Goal: Task Accomplishment & Management: Manage account settings

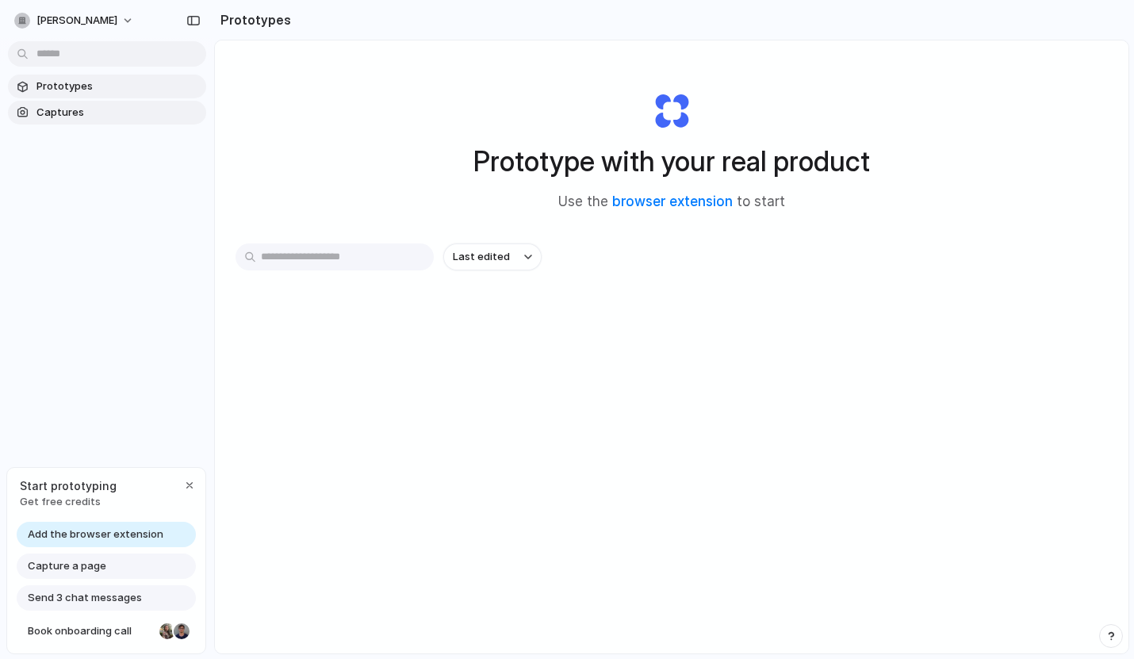
click at [105, 114] on span "Captures" at bounding box center [117, 113] width 163 height 16
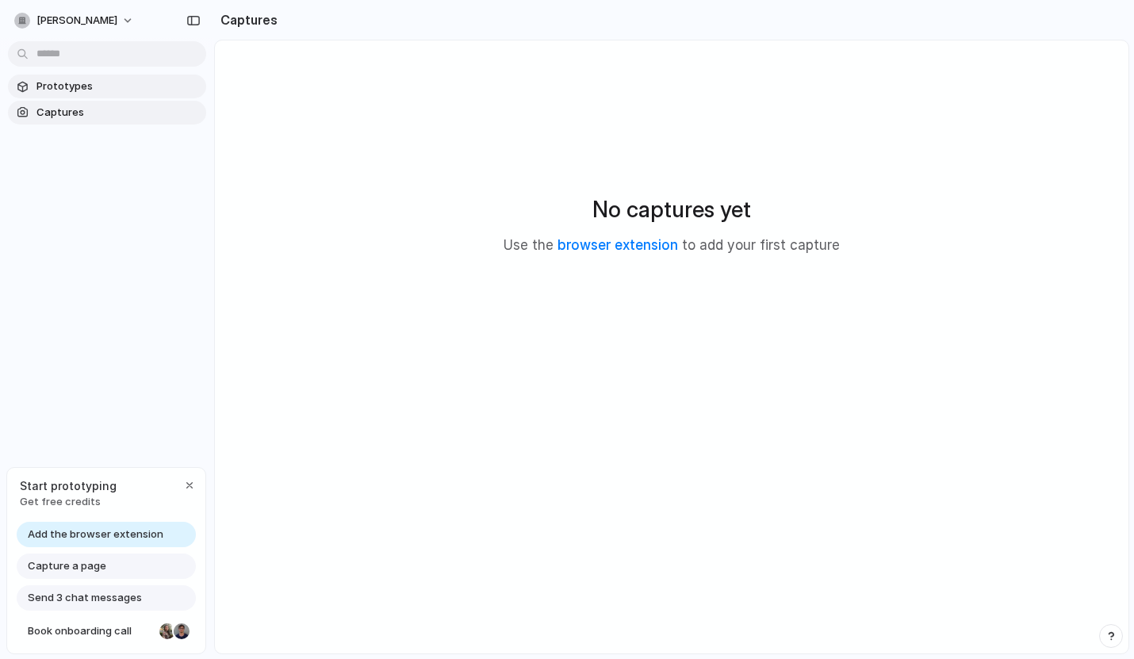
click at [121, 81] on span "Prototypes" at bounding box center [117, 86] width 163 height 16
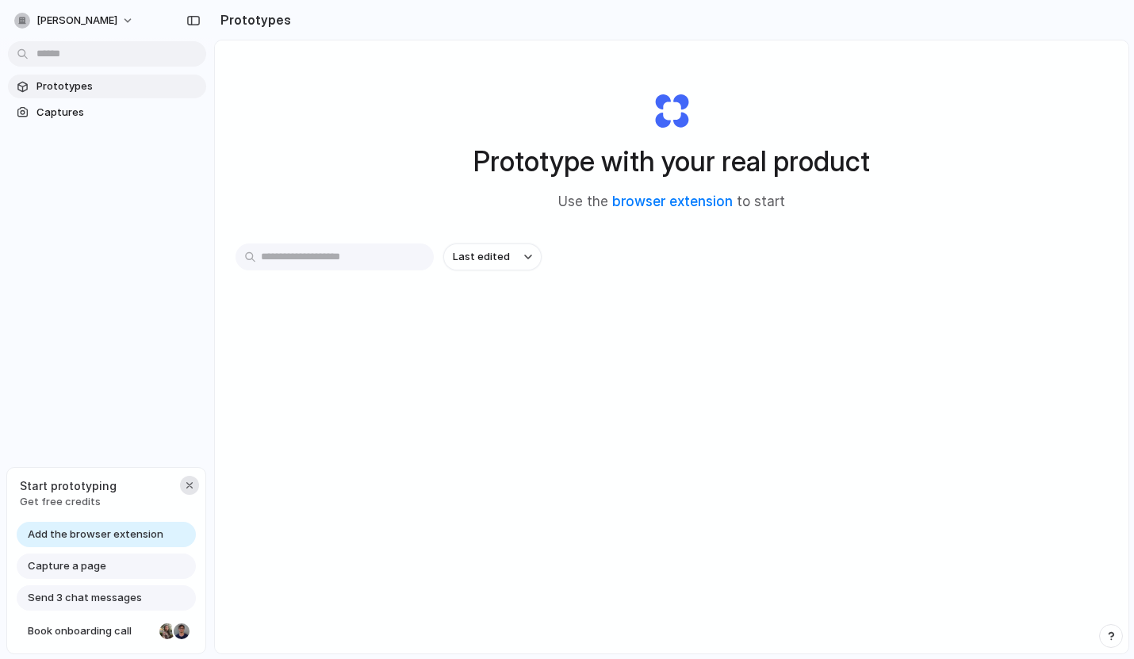
click at [190, 486] on div "button" at bounding box center [189, 485] width 13 height 13
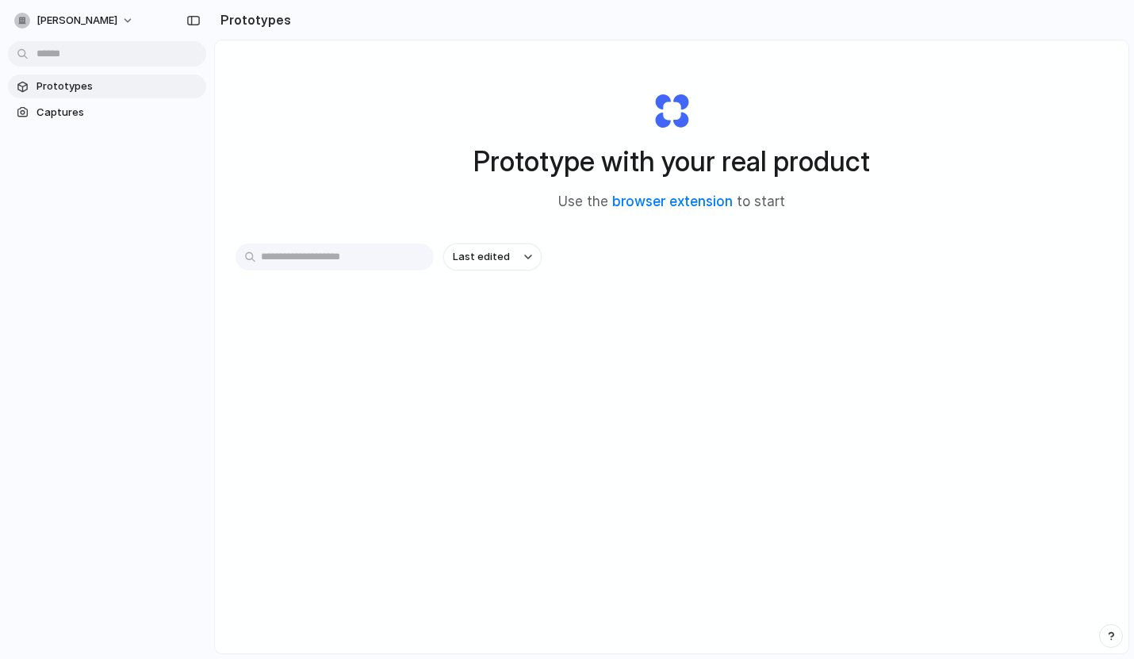
click at [480, 478] on div "Prototype with your real product Use the browser extension to start Last edited" at bounding box center [671, 388] width 913 height 697
click at [112, 17] on button "[PERSON_NAME]" at bounding box center [75, 20] width 134 height 25
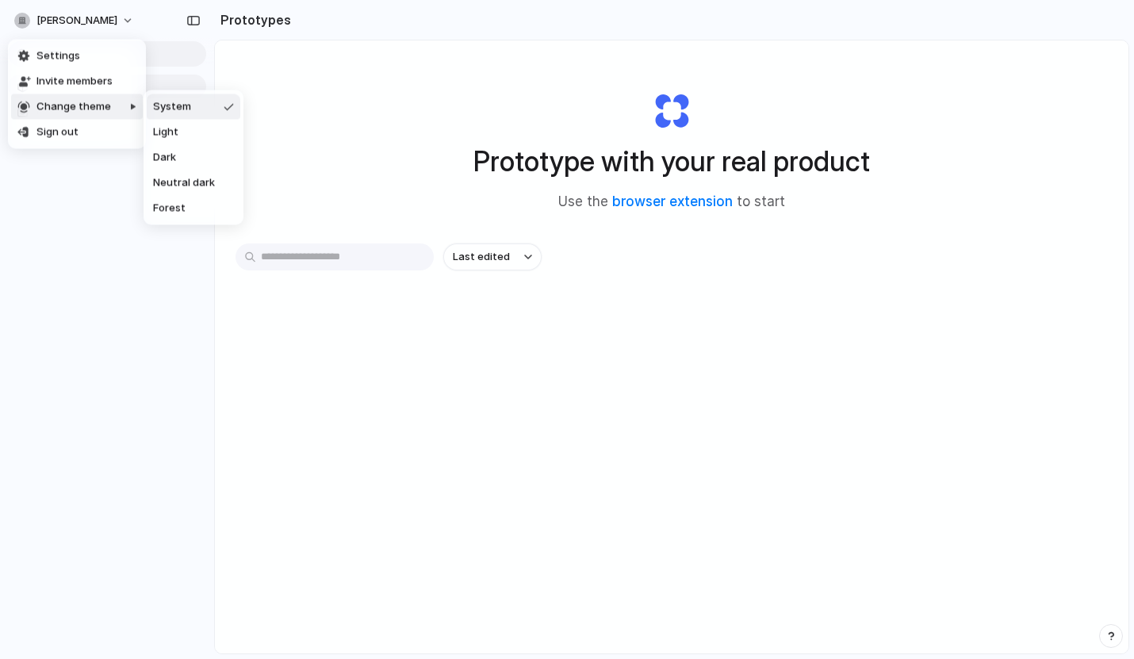
click at [446, 95] on div "Settings Invite members Change theme Sign out" at bounding box center [567, 329] width 1134 height 659
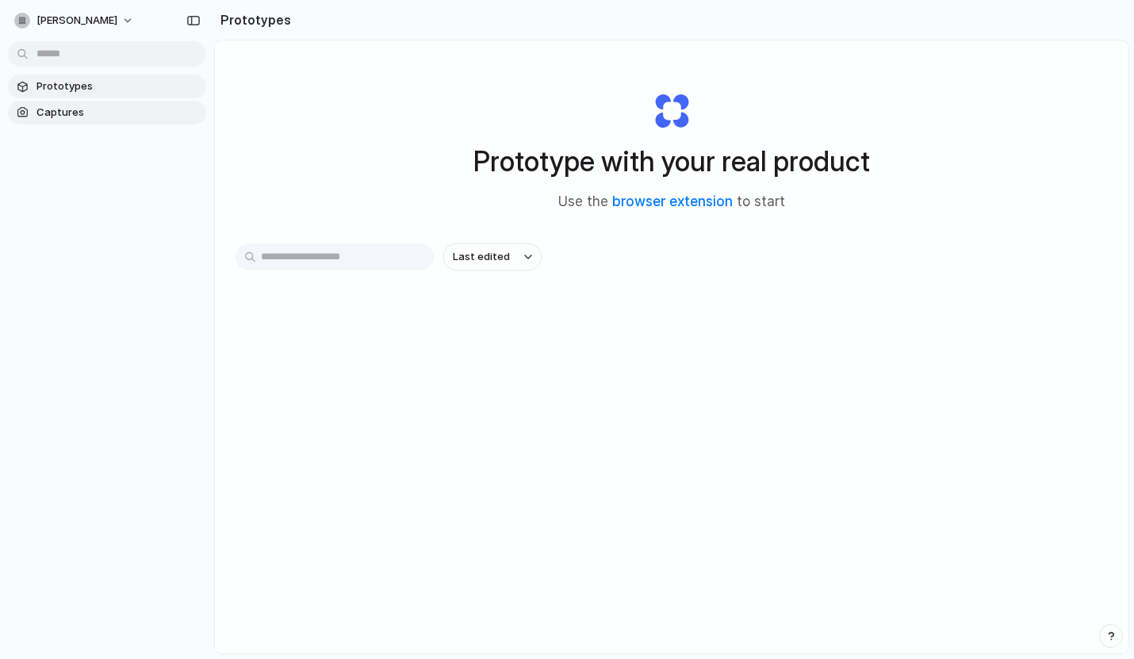
click at [67, 113] on span "Captures" at bounding box center [117, 113] width 163 height 16
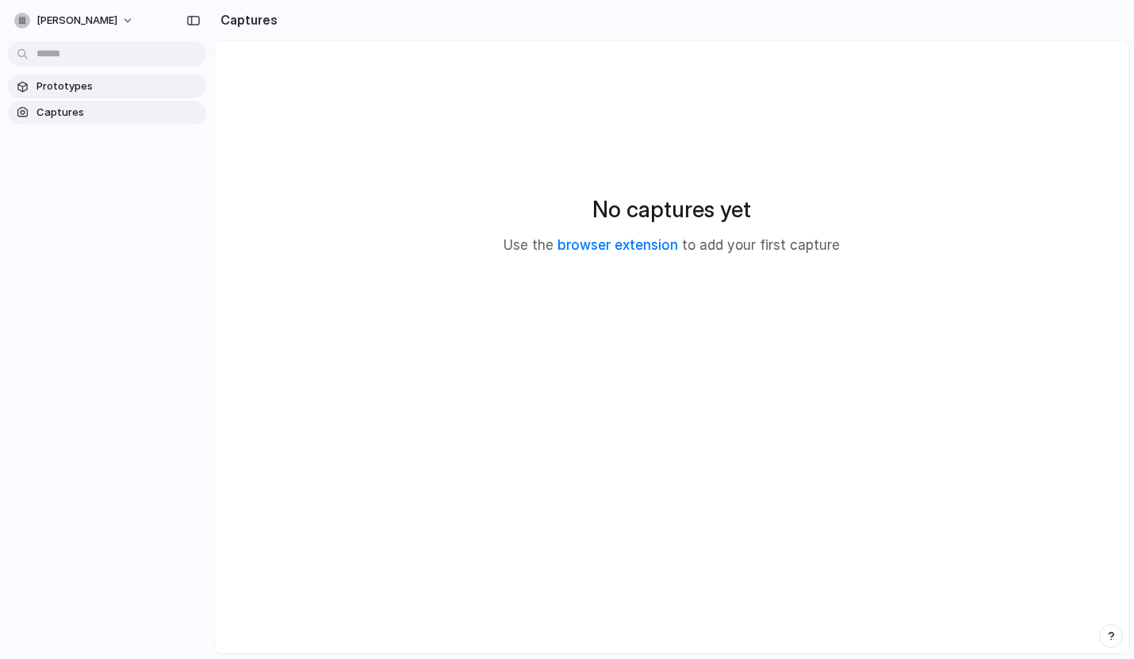
click at [106, 92] on span "Prototypes" at bounding box center [117, 86] width 163 height 16
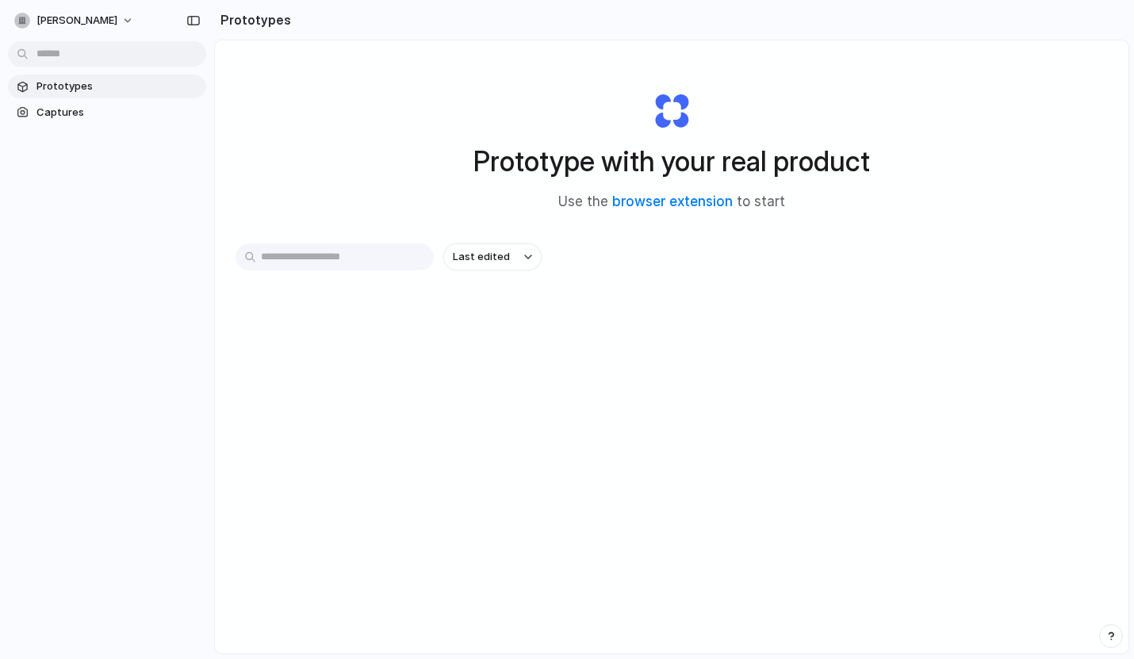
click at [570, 423] on div "Prototype with your real product Use the browser extension to start Last edited" at bounding box center [671, 388] width 913 height 697
click at [99, 113] on span "Captures" at bounding box center [117, 113] width 163 height 16
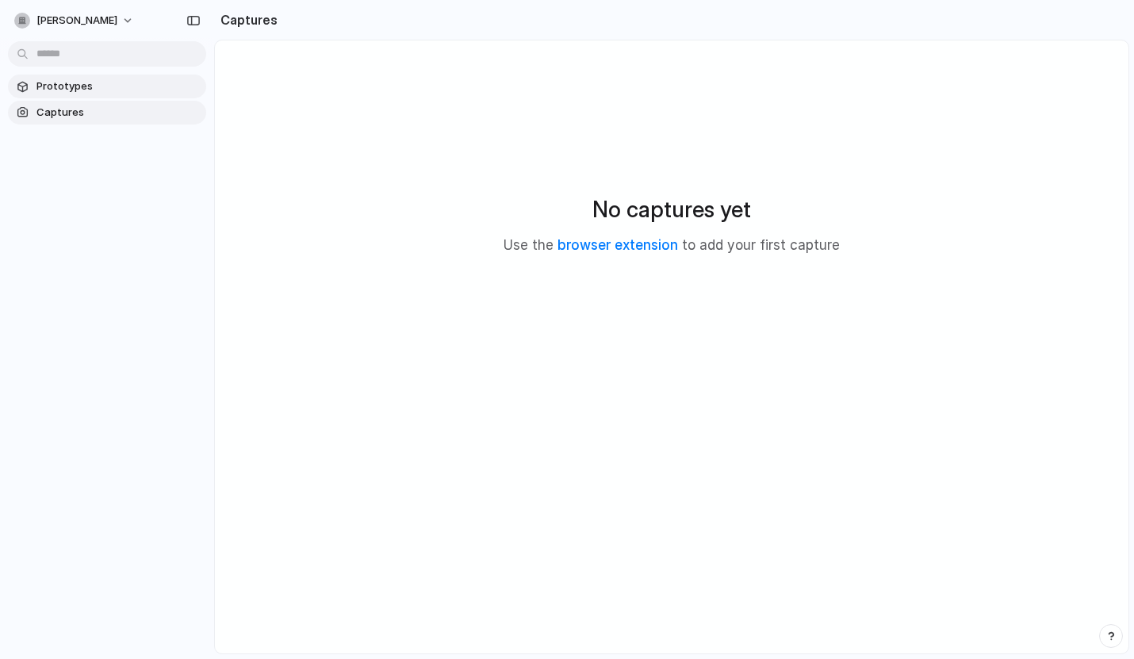
click at [113, 91] on span "Prototypes" at bounding box center [117, 86] width 163 height 16
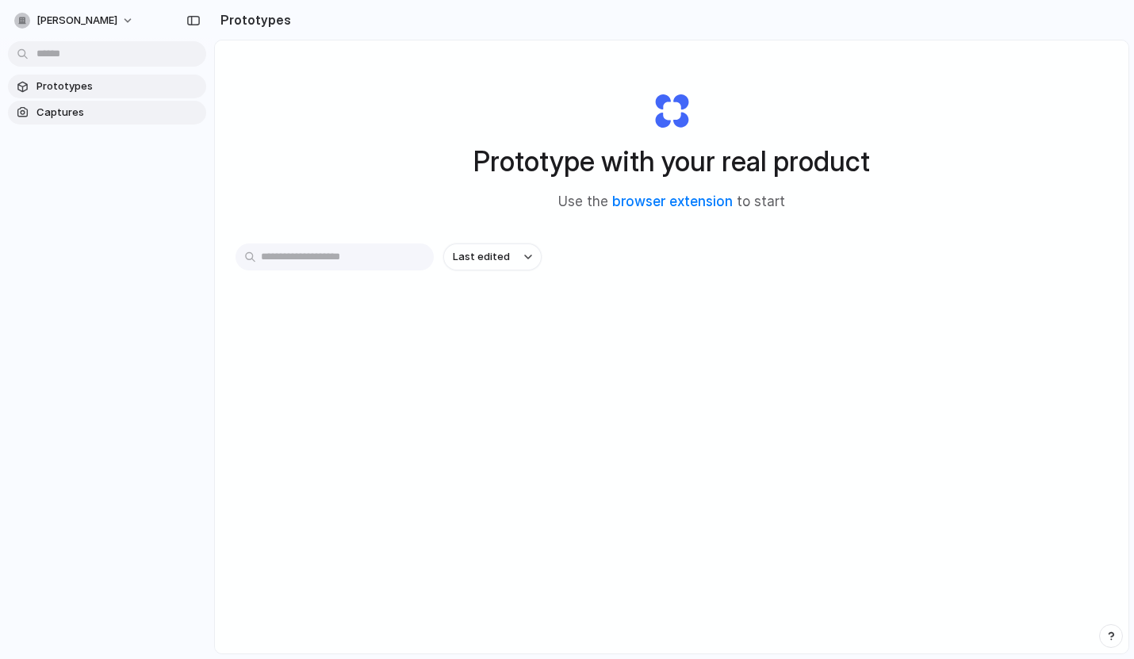
click at [65, 109] on span "Captures" at bounding box center [117, 113] width 163 height 16
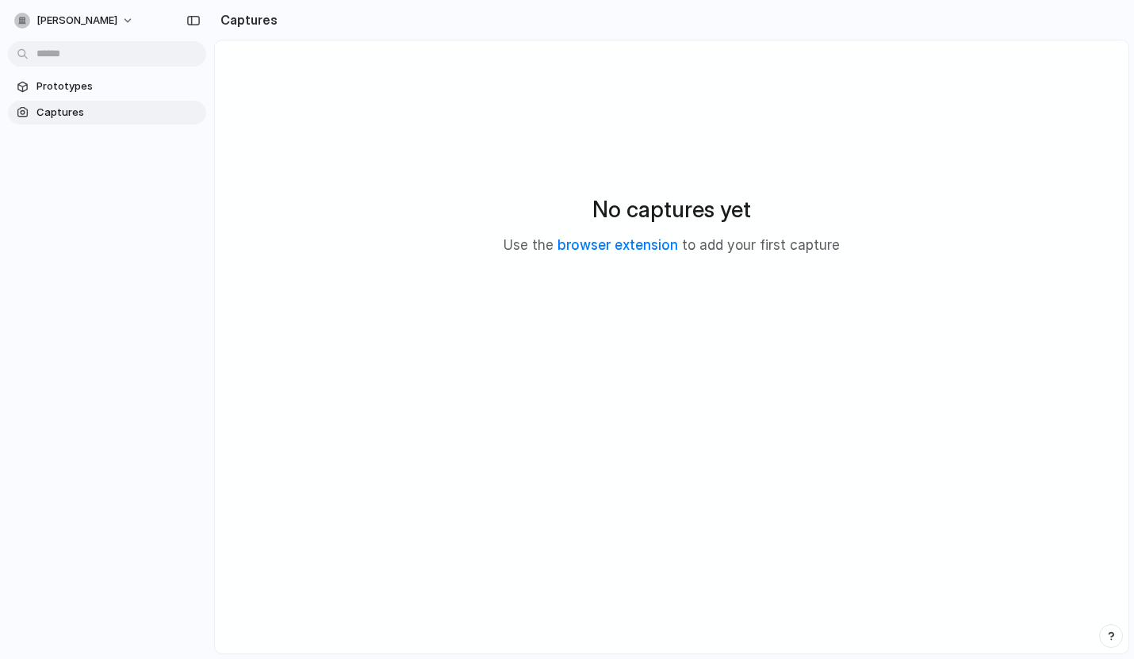
click at [130, 22] on div "[PERSON_NAME]" at bounding box center [107, 19] width 214 height 38
click at [118, 22] on button "[PERSON_NAME]" at bounding box center [75, 20] width 134 height 25
click at [106, 82] on span "Invite members" at bounding box center [74, 82] width 76 height 16
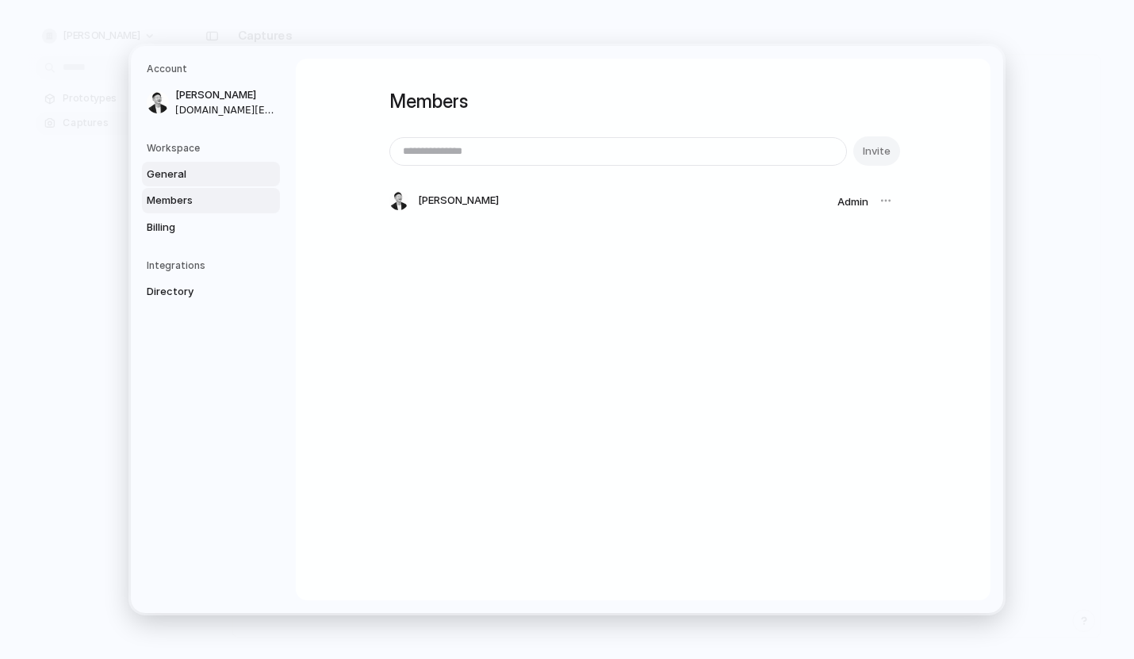
click at [189, 174] on span "General" at bounding box center [197, 174] width 101 height 16
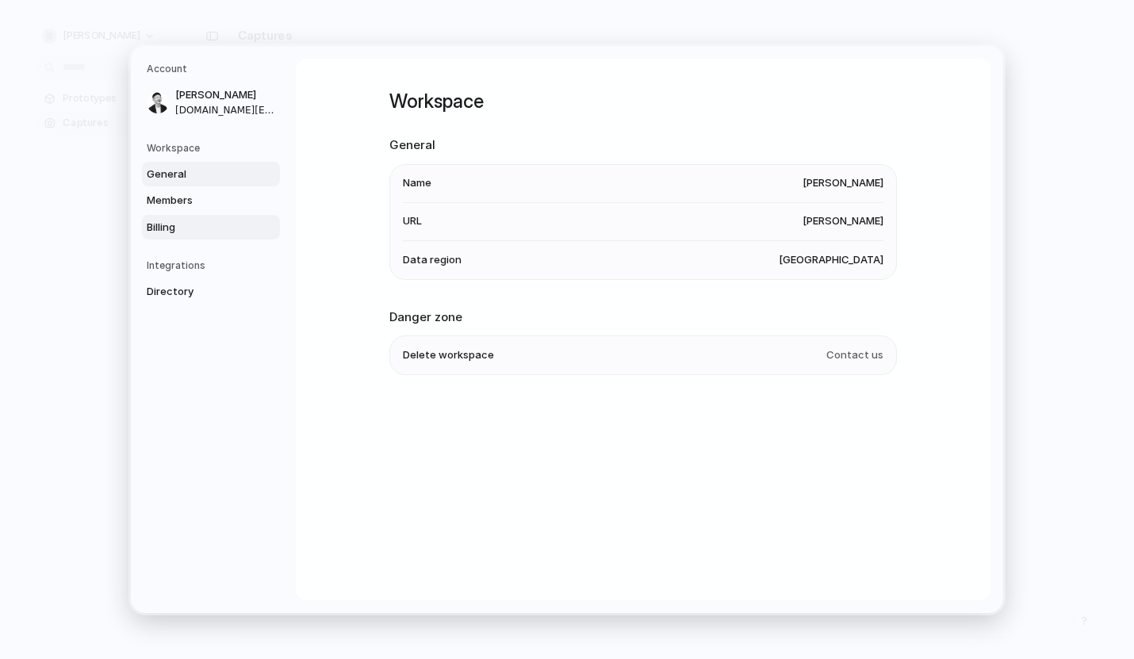
click at [189, 227] on span "Billing" at bounding box center [197, 228] width 101 height 16
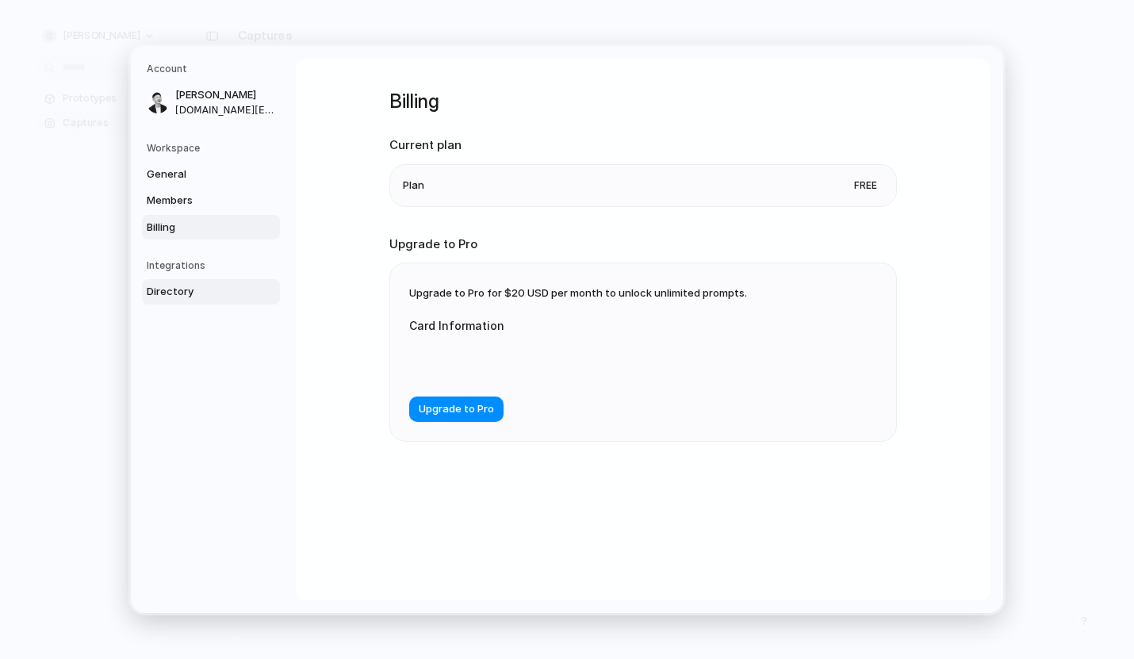
click at [186, 287] on span "Directory" at bounding box center [197, 292] width 101 height 16
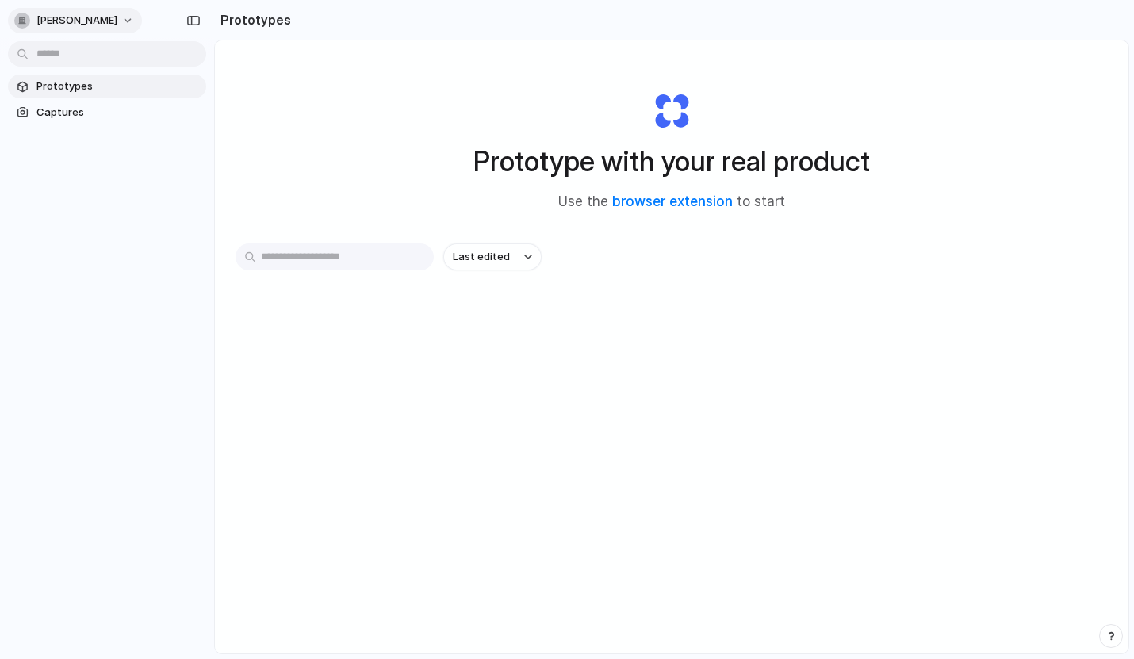
click at [107, 16] on button "[PERSON_NAME]" at bounding box center [75, 20] width 134 height 25
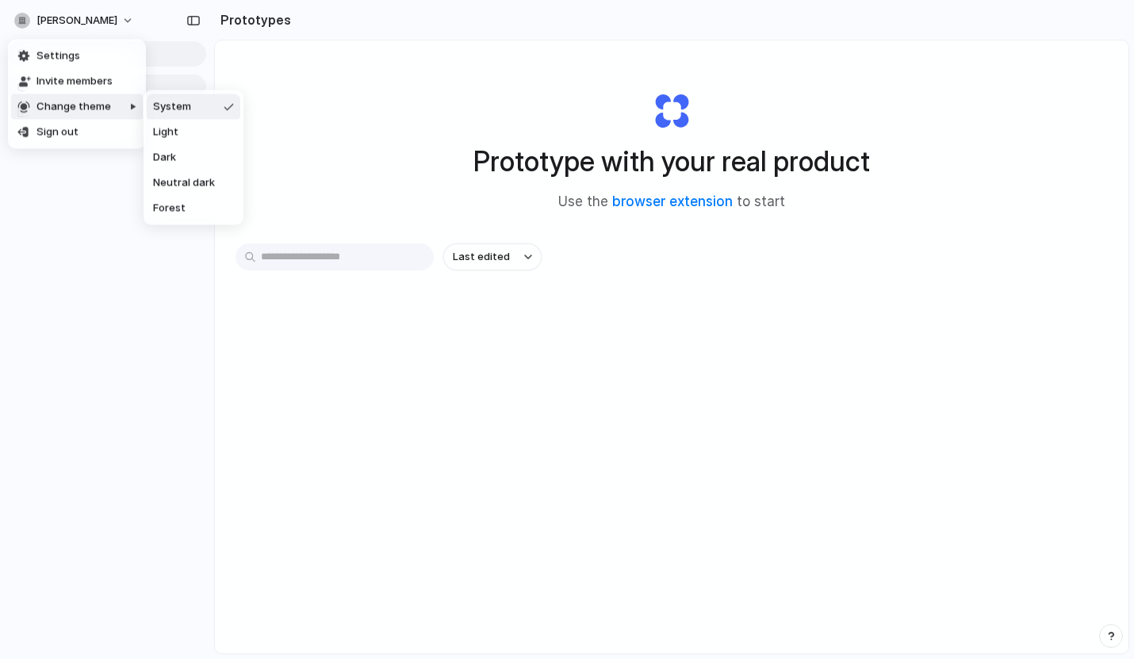
click at [63, 127] on span "Sign out" at bounding box center [57, 132] width 42 height 16
